Goal: Task Accomplishment & Management: Manage account settings

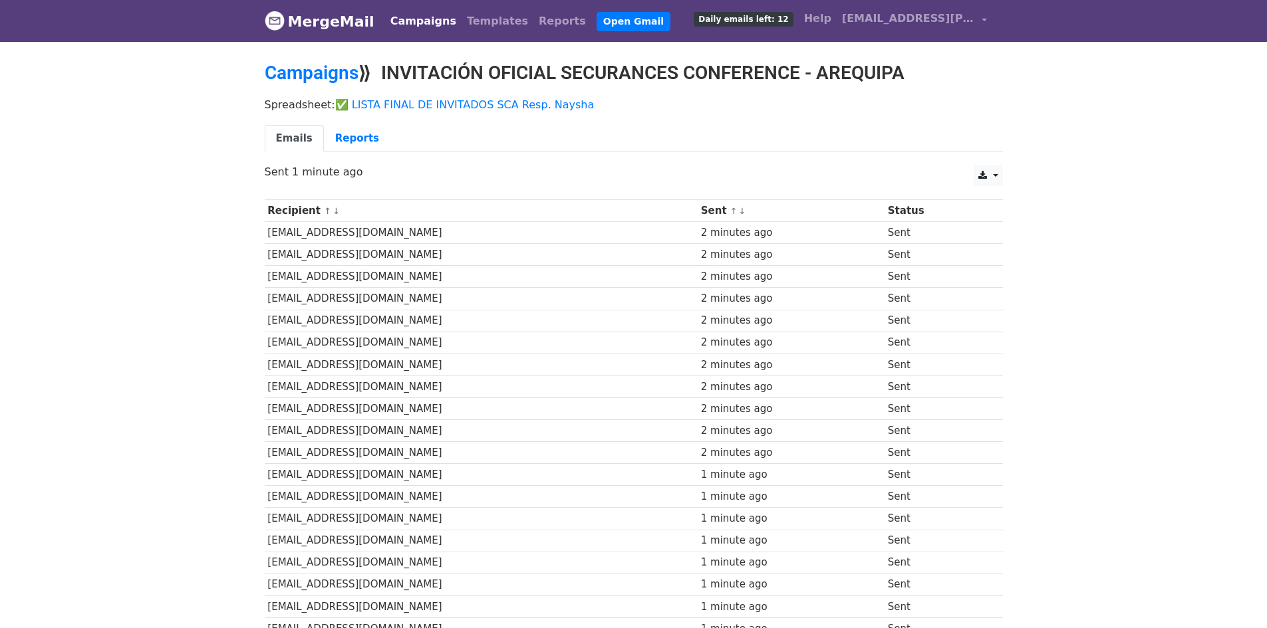
click at [432, 68] on h2 "Campaigns ⟫ INVITACIÓN OFICIAL SECURANCES CONFERENCE - AREQUIPA" at bounding box center [634, 73] width 738 height 23
copy h2 "INVITACIÓN OFICIAL SECURANCES CONFERENCE - AREQUIPA"
drag, startPoint x: 391, startPoint y: 76, endPoint x: 968, endPoint y: 76, distance: 576.6
click at [968, 76] on h2 "Campaigns ⟫ INVITACIÓN OFICIAL SECURANCES CONFERENCE - AREQUIPA" at bounding box center [634, 73] width 738 height 23
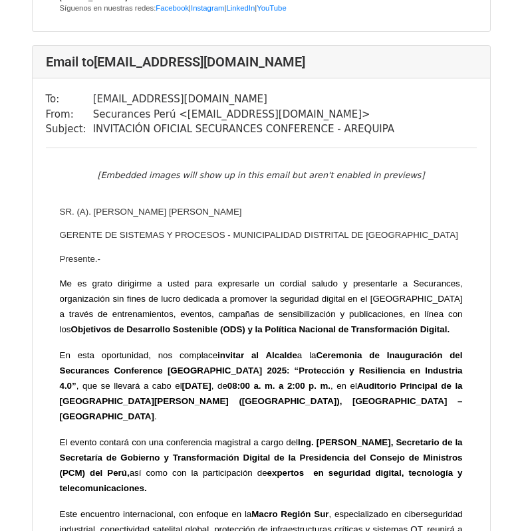
scroll to position [9994, 0]
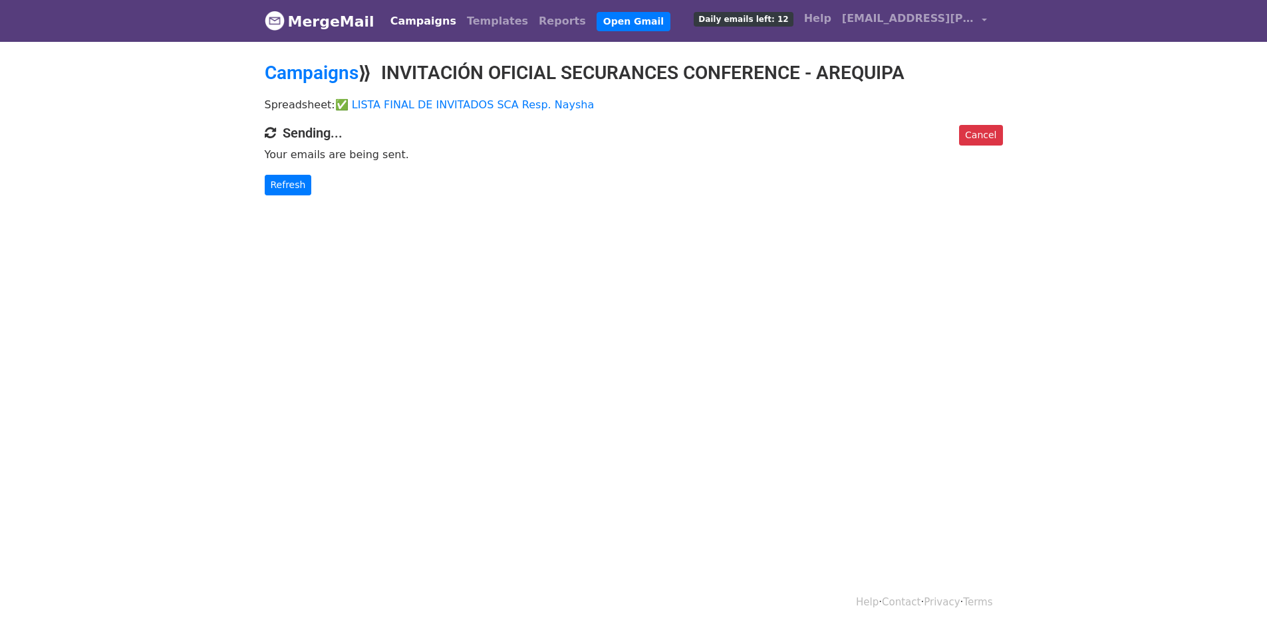
scroll to position [2, 0]
